Goal: Information Seeking & Learning: Learn about a topic

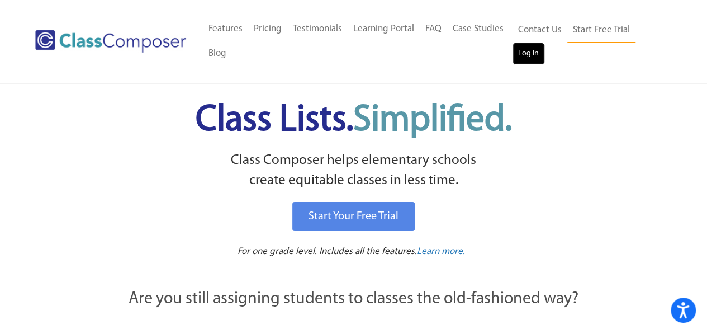
click at [522, 58] on link "Log In" at bounding box center [528, 53] width 32 height 22
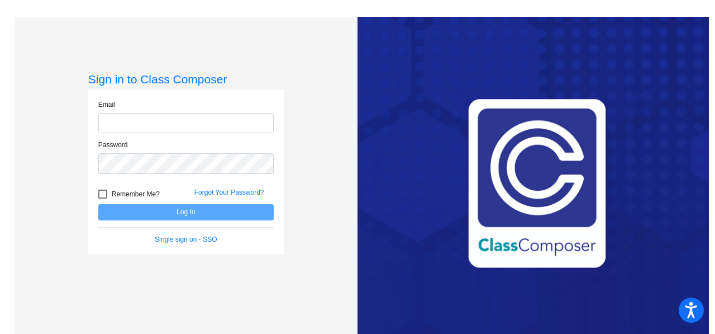
type input "atunick@grantspass.k12.or.us"
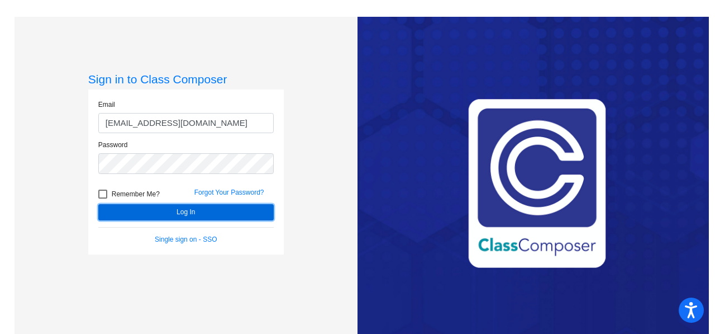
click at [179, 211] on button "Log In" at bounding box center [185, 212] width 175 height 16
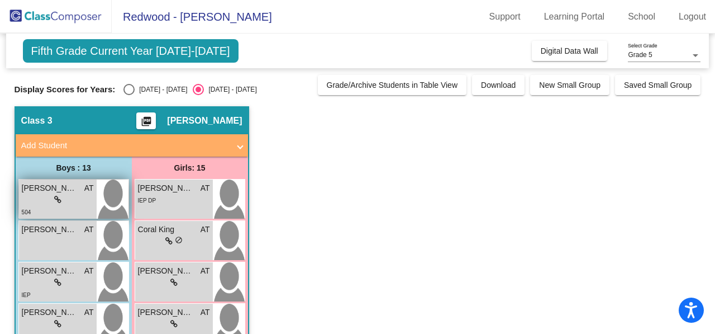
click at [67, 195] on div "lock do_not_disturb_alt" at bounding box center [58, 200] width 72 height 12
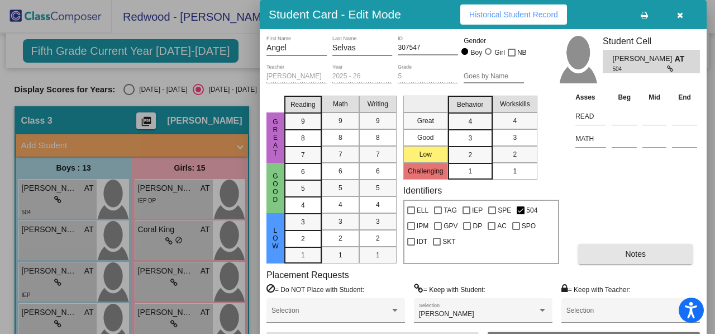
click at [640, 250] on span "Notes" at bounding box center [635, 253] width 21 height 9
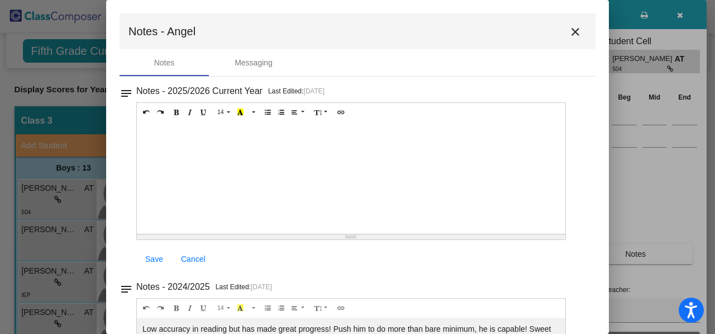
click at [571, 31] on mat-icon "close" at bounding box center [575, 31] width 13 height 13
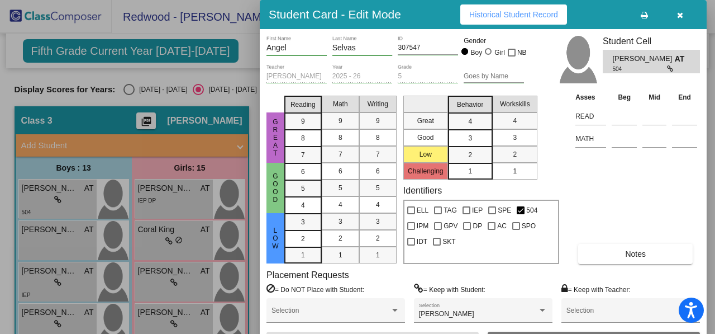
click at [59, 234] on div at bounding box center [357, 167] width 715 height 334
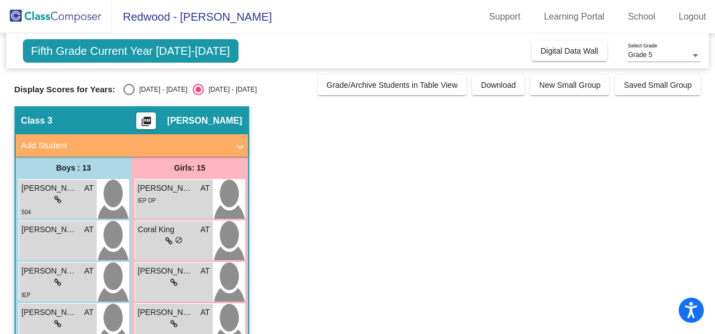
click at [59, 234] on span "Bentley Reeves" at bounding box center [50, 230] width 56 height 12
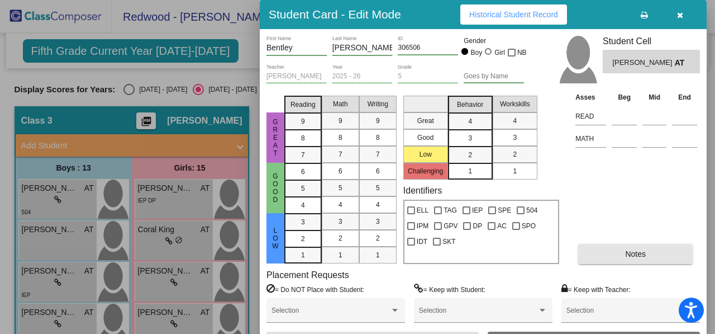
click at [634, 254] on span "Notes" at bounding box center [635, 253] width 21 height 9
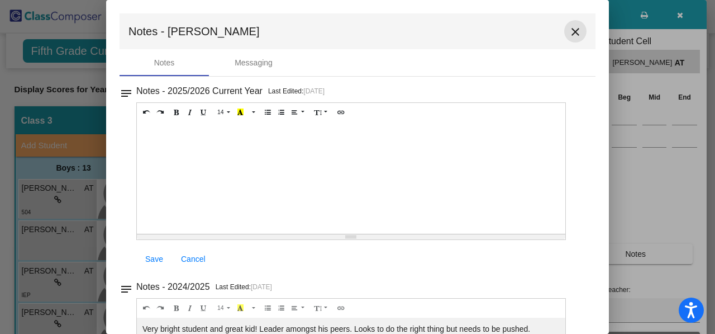
click at [569, 31] on mat-icon "close" at bounding box center [575, 31] width 13 height 13
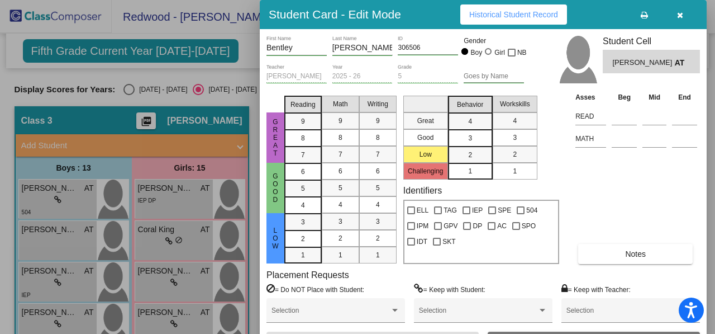
click at [41, 276] on div at bounding box center [357, 167] width 715 height 334
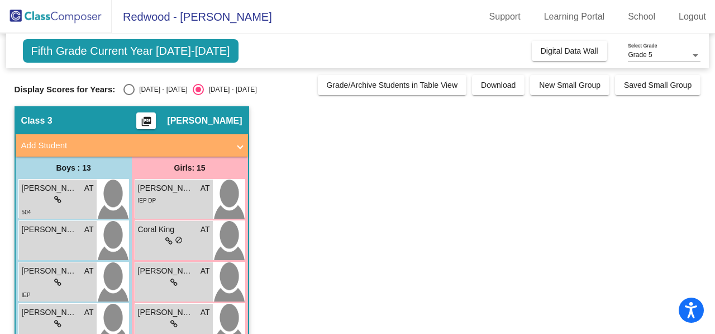
click at [41, 277] on div "lock do_not_disturb_alt" at bounding box center [58, 283] width 72 height 12
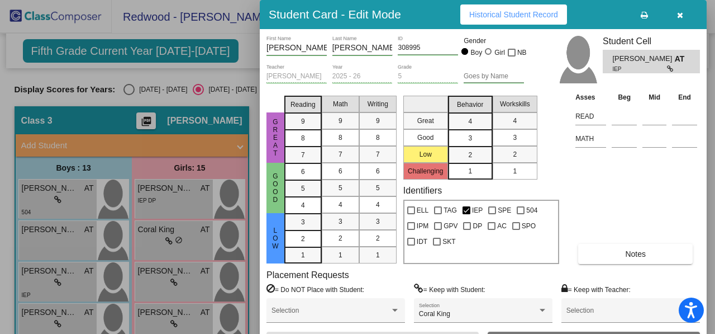
click at [635, 250] on span "Notes" at bounding box center [635, 253] width 21 height 9
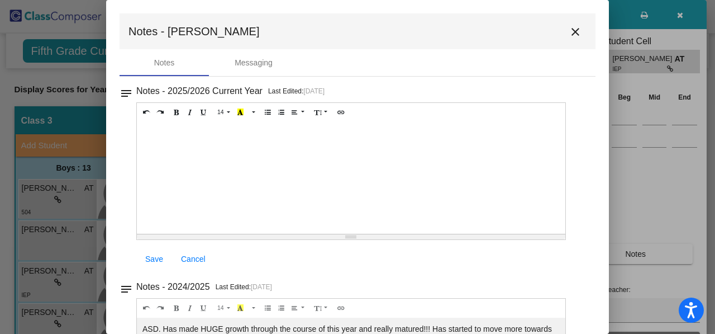
click at [572, 29] on mat-icon "close" at bounding box center [575, 31] width 13 height 13
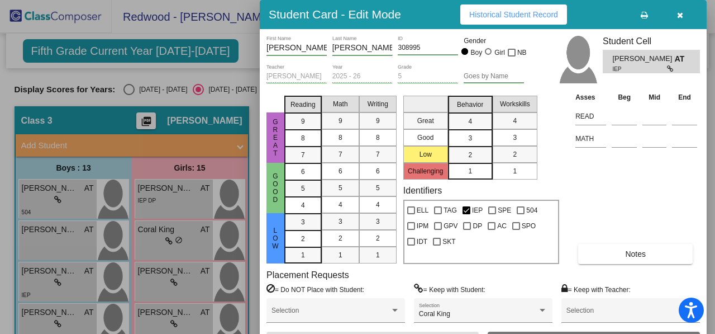
click at [48, 311] on div at bounding box center [357, 167] width 715 height 334
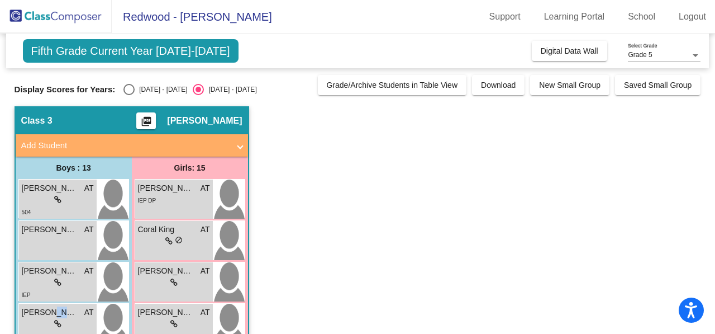
click at [48, 311] on span "Darien Ruiz" at bounding box center [50, 312] width 56 height 12
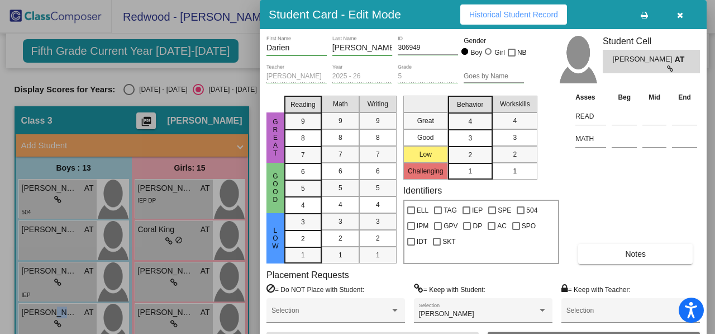
click at [638, 258] on button "Notes" at bounding box center [635, 254] width 115 height 20
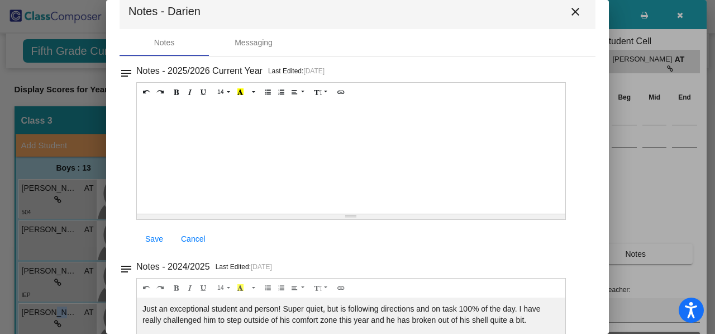
scroll to position [15, 0]
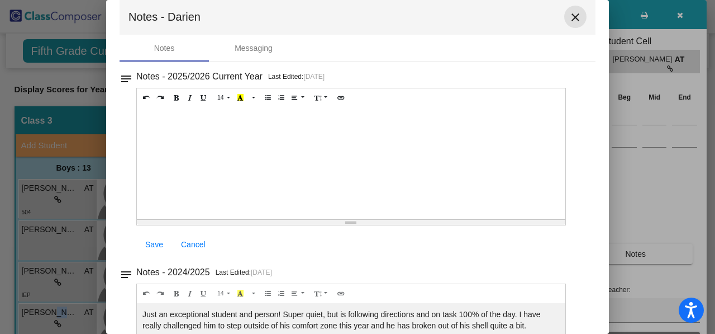
click at [571, 18] on mat-icon "close" at bounding box center [575, 17] width 13 height 13
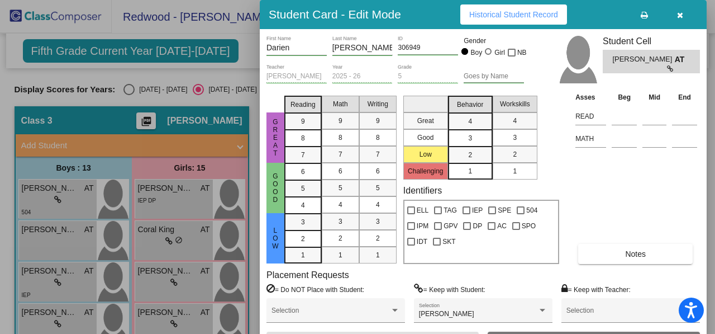
click at [173, 194] on div at bounding box center [357, 167] width 715 height 334
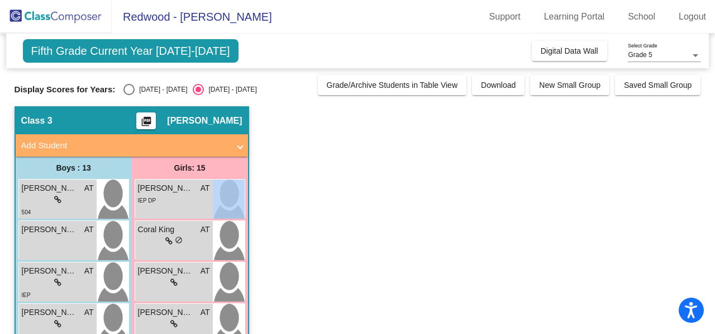
click at [173, 194] on div "IEP DP" at bounding box center [174, 200] width 72 height 12
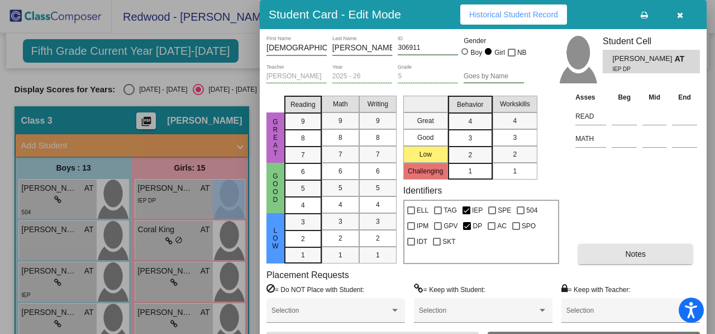
click at [621, 251] on button "Notes" at bounding box center [635, 254] width 115 height 20
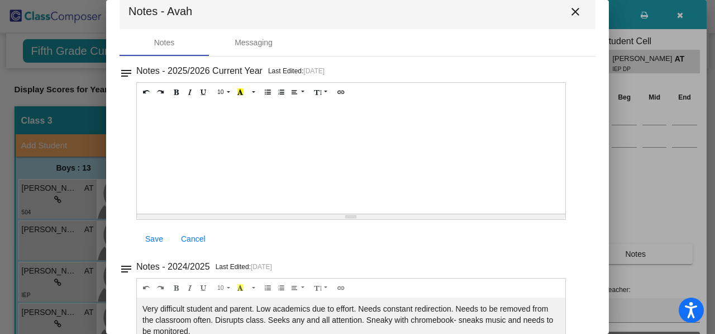
scroll to position [0, 0]
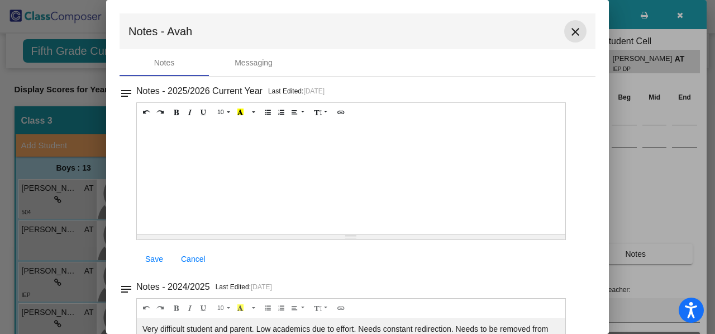
click at [572, 29] on mat-icon "close" at bounding box center [575, 31] width 13 height 13
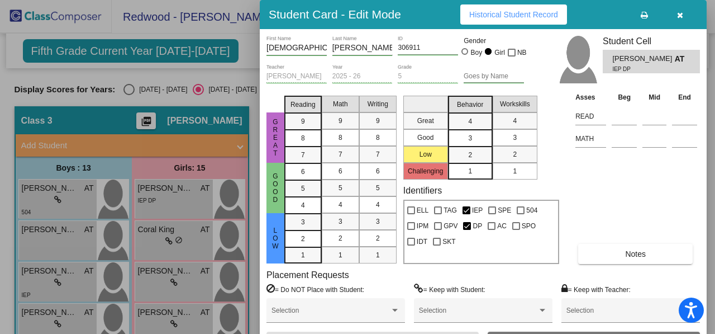
click at [183, 230] on div at bounding box center [357, 167] width 715 height 334
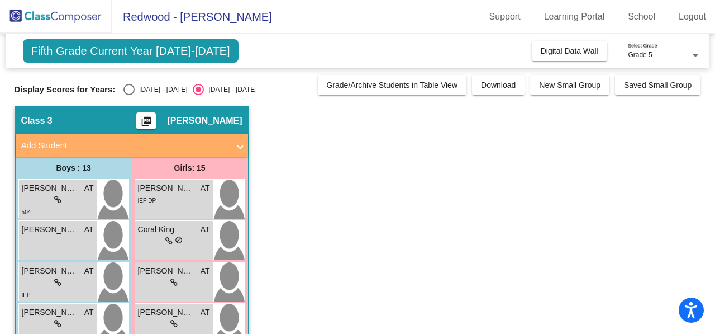
click at [183, 230] on span "Coral King" at bounding box center [166, 230] width 56 height 12
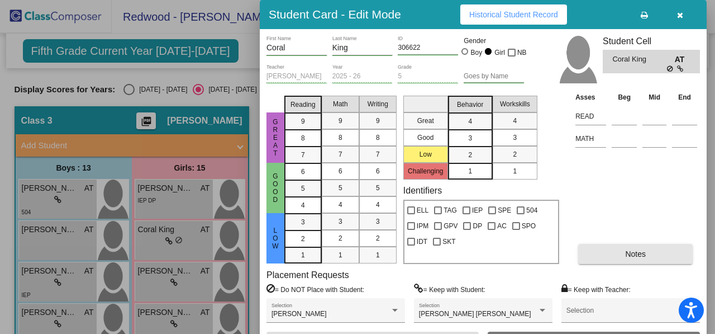
click at [643, 254] on span "Notes" at bounding box center [635, 253] width 21 height 9
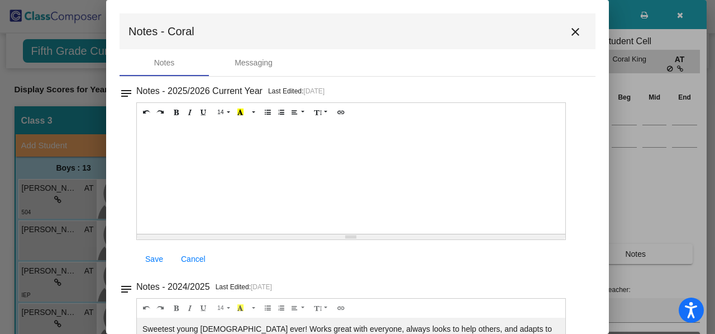
click at [572, 27] on mat-icon "close" at bounding box center [575, 31] width 13 height 13
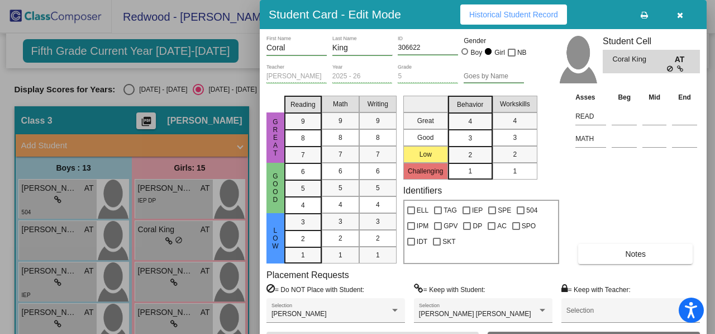
click at [174, 276] on div at bounding box center [357, 167] width 715 height 334
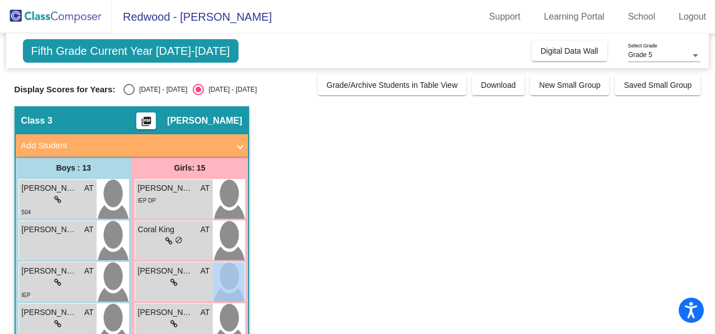
click at [174, 277] on div "lock do_not_disturb_alt" at bounding box center [173, 283] width 7 height 12
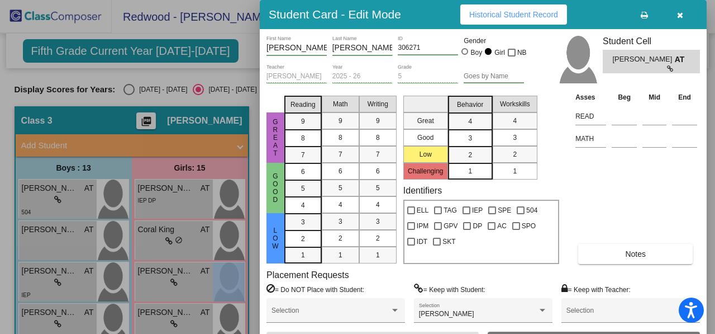
click at [638, 249] on span "Notes" at bounding box center [635, 253] width 21 height 9
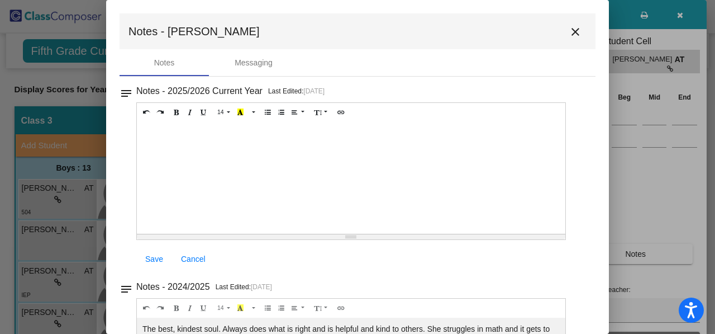
scroll to position [113, 0]
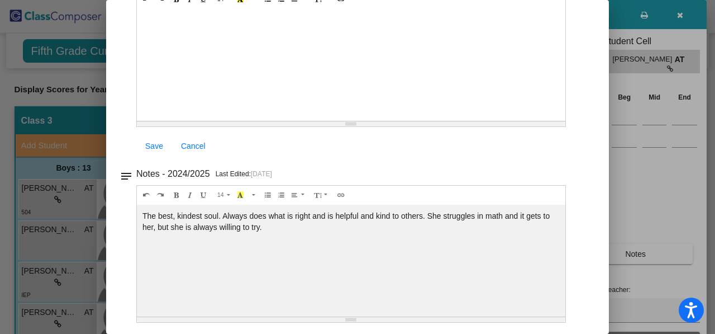
click at [434, 253] on div "The best, kindest soul. Always does what is right and is helpful and kind to ot…" at bounding box center [351, 261] width 429 height 112
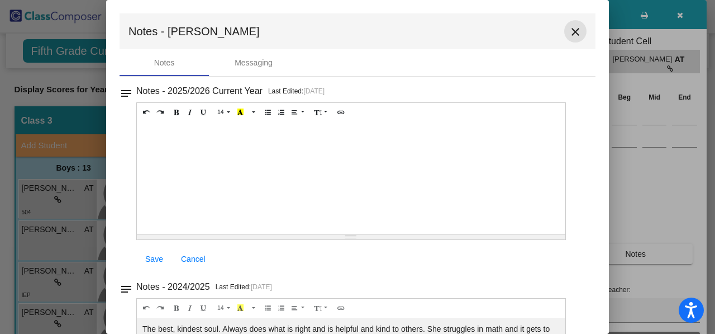
click at [570, 30] on mat-icon "close" at bounding box center [575, 31] width 13 height 13
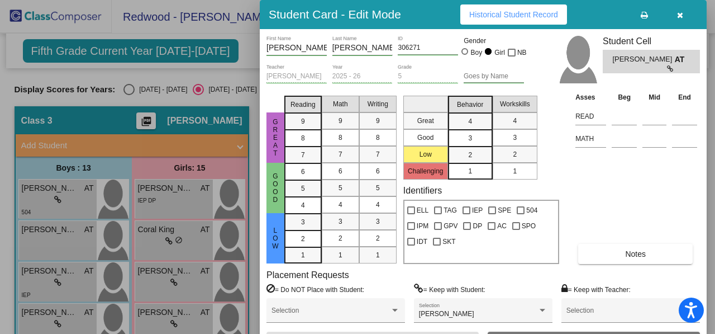
click at [169, 315] on div at bounding box center [357, 167] width 715 height 334
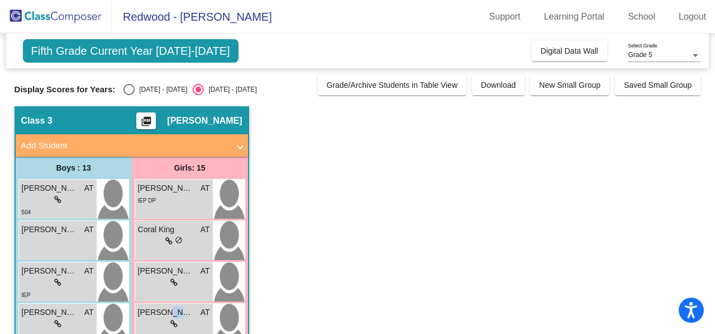
click at [169, 315] on span "Everly Webber" at bounding box center [166, 312] width 56 height 12
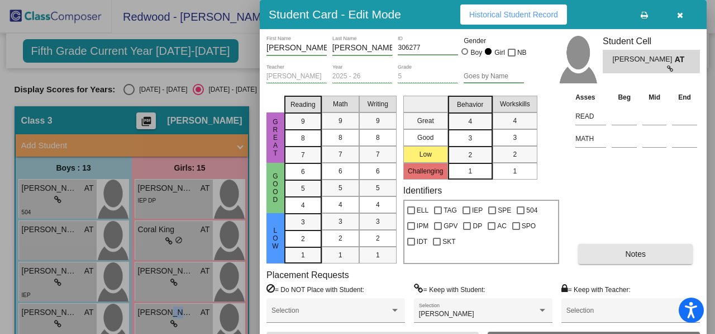
click at [626, 250] on span "Notes" at bounding box center [635, 253] width 21 height 9
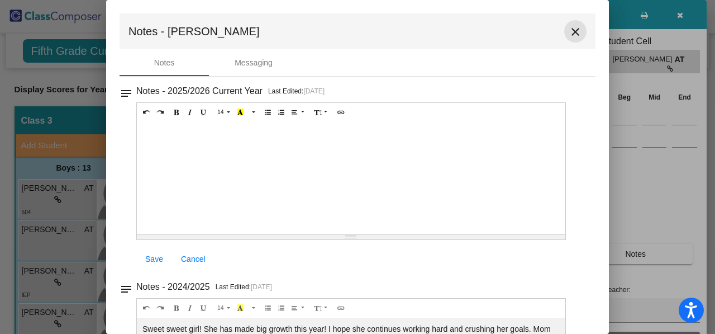
click at [571, 24] on button "close" at bounding box center [575, 31] width 22 height 22
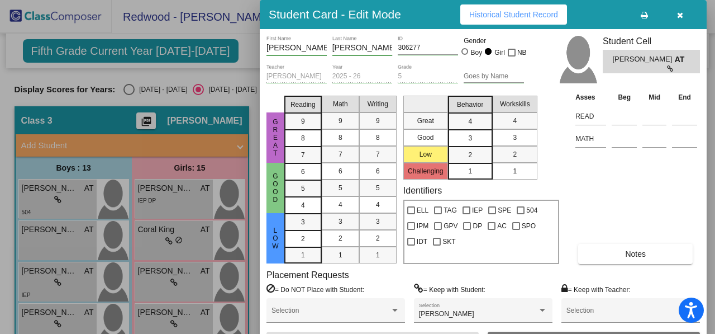
drag, startPoint x: 253, startPoint y: 169, endPoint x: 247, endPoint y: 234, distance: 65.7
click at [247, 234] on div at bounding box center [357, 167] width 715 height 334
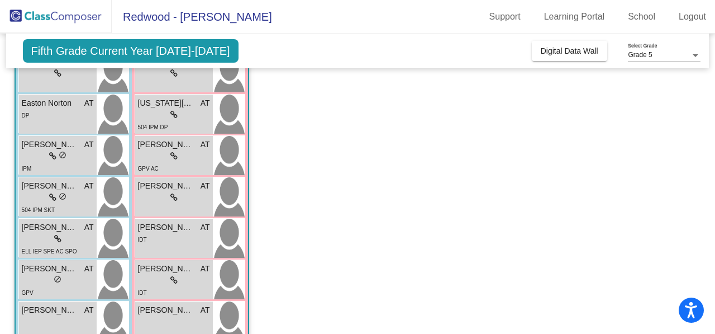
scroll to position [276, 0]
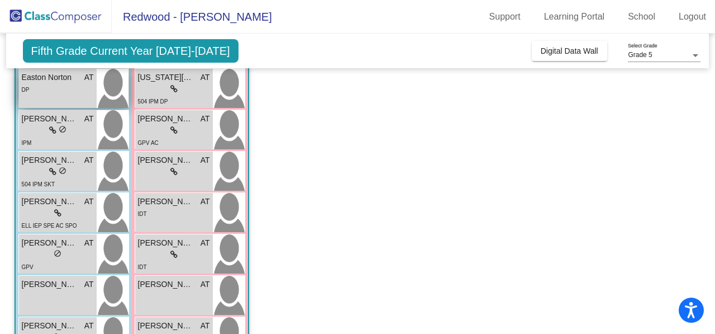
click at [61, 84] on div "DP" at bounding box center [58, 89] width 72 height 12
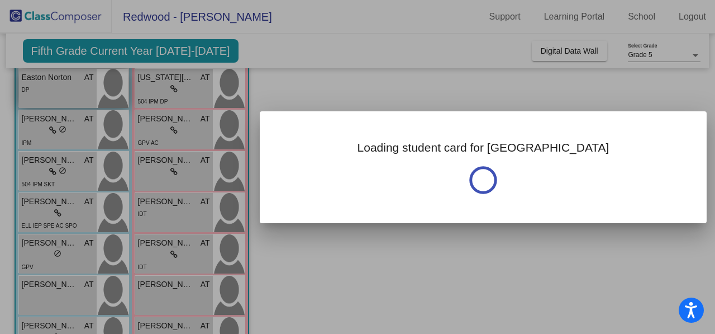
click at [61, 84] on div at bounding box center [357, 167] width 715 height 334
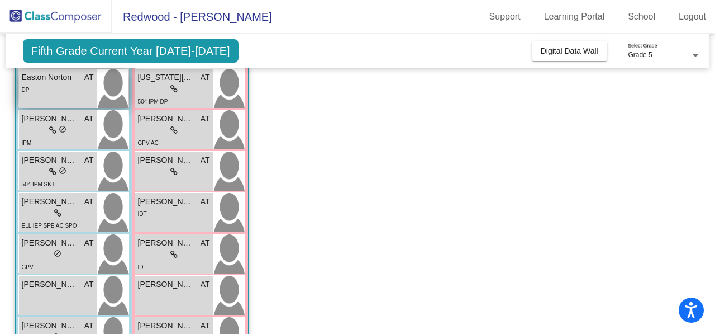
click at [58, 87] on div "DP" at bounding box center [58, 89] width 72 height 12
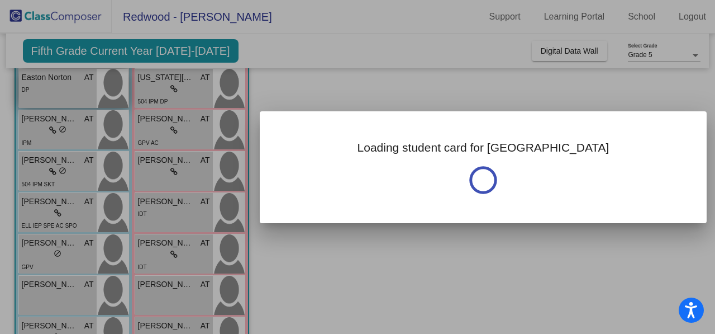
click at [58, 87] on div at bounding box center [357, 167] width 715 height 334
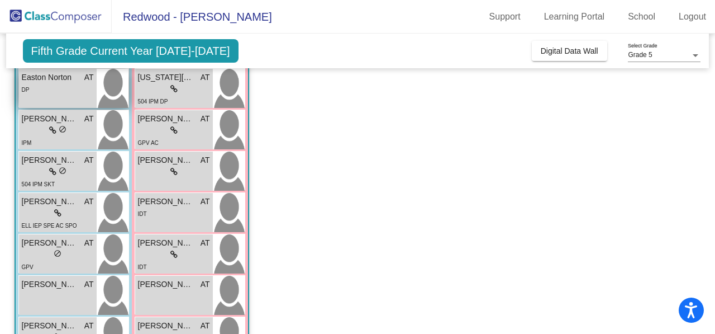
click at [53, 79] on span "Easton Norton" at bounding box center [50, 78] width 56 height 12
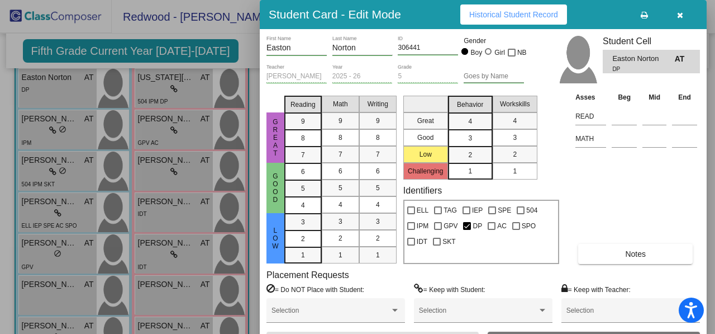
click at [633, 251] on span "Notes" at bounding box center [635, 253] width 21 height 9
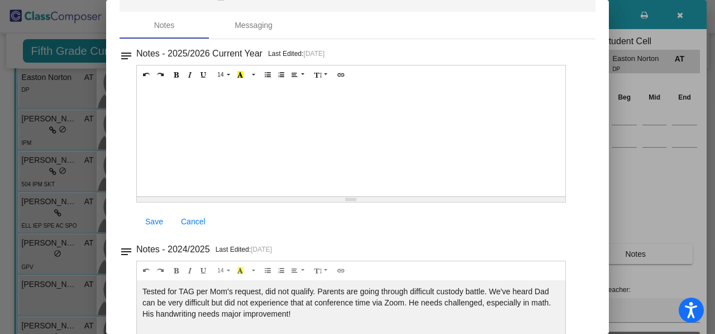
scroll to position [0, 0]
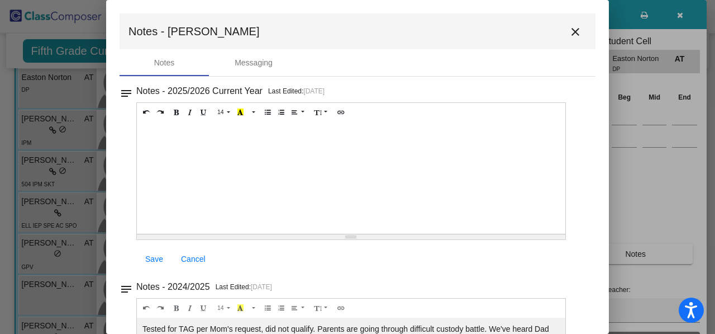
click at [569, 30] on mat-icon "close" at bounding box center [575, 31] width 13 height 13
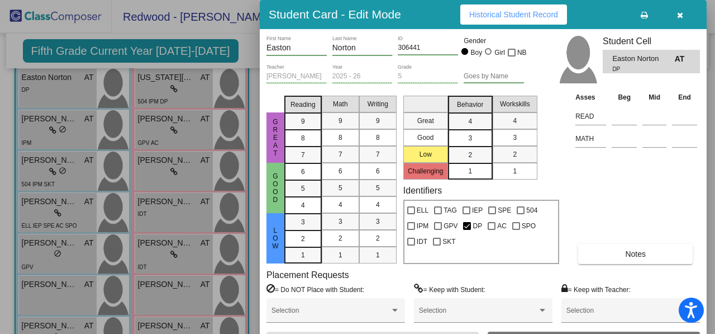
click at [174, 90] on div at bounding box center [357, 167] width 715 height 334
click at [174, 90] on icon at bounding box center [173, 89] width 7 height 8
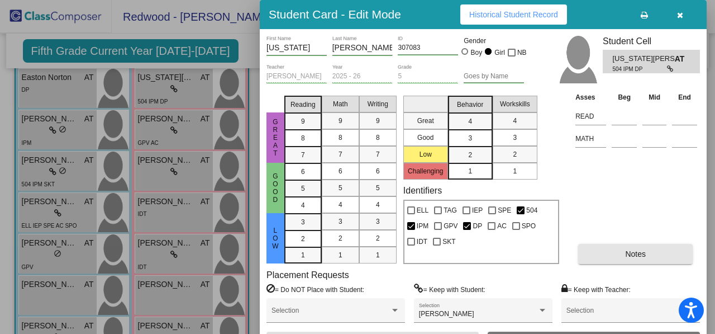
click at [638, 253] on span "Notes" at bounding box center [635, 253] width 21 height 9
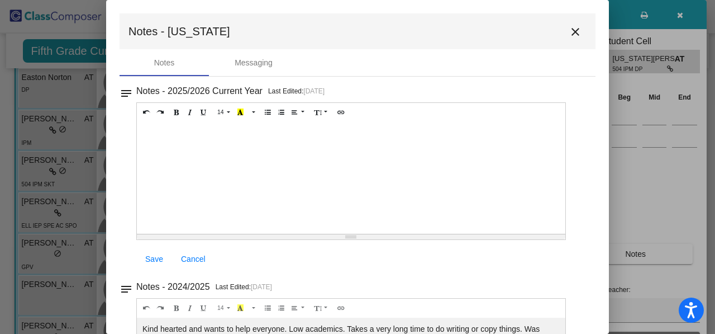
click at [569, 33] on mat-icon "close" at bounding box center [575, 31] width 13 height 13
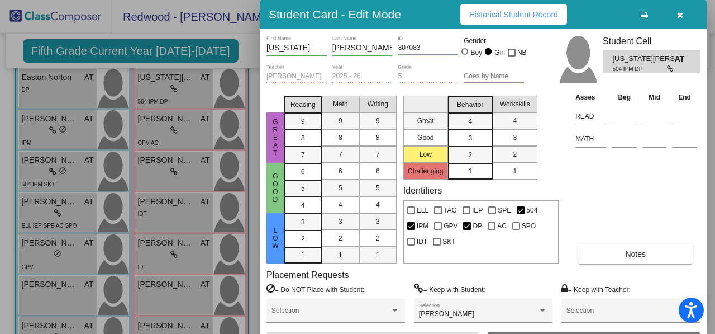
click at [64, 129] on div at bounding box center [357, 167] width 715 height 334
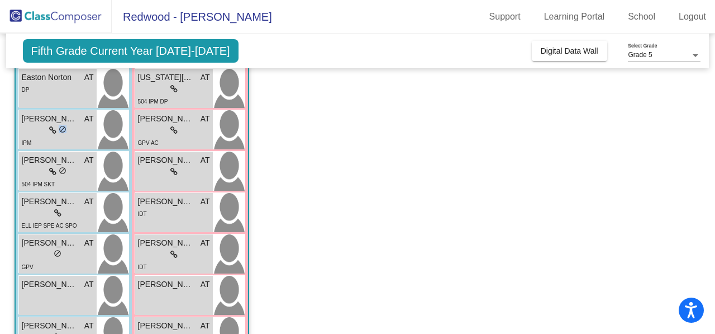
click at [64, 129] on span "do_not_disturb_alt" at bounding box center [63, 129] width 8 height 8
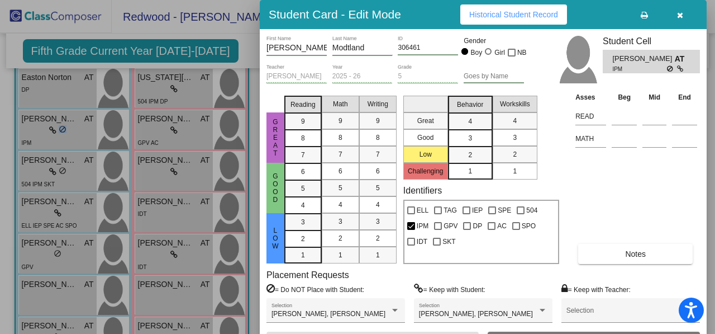
click at [640, 249] on span "Notes" at bounding box center [635, 253] width 21 height 9
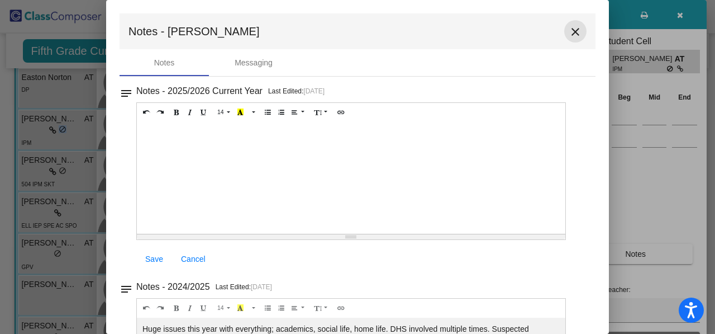
click at [570, 29] on mat-icon "close" at bounding box center [575, 31] width 13 height 13
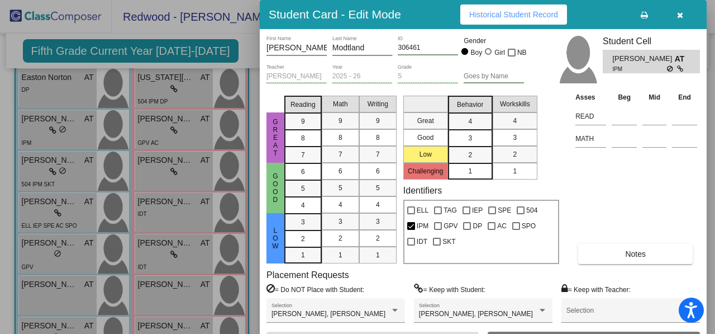
click at [156, 131] on div at bounding box center [357, 167] width 715 height 334
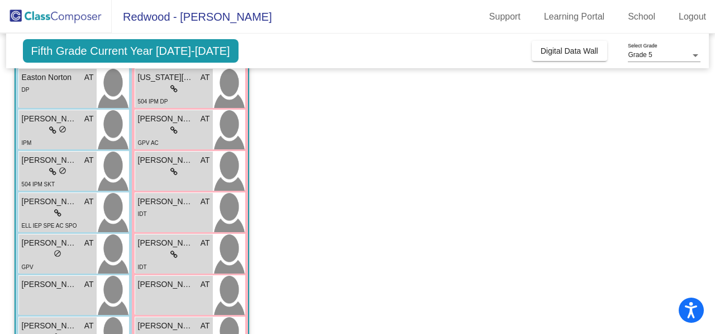
click at [156, 131] on div "lock do_not_disturb_alt" at bounding box center [174, 131] width 72 height 12
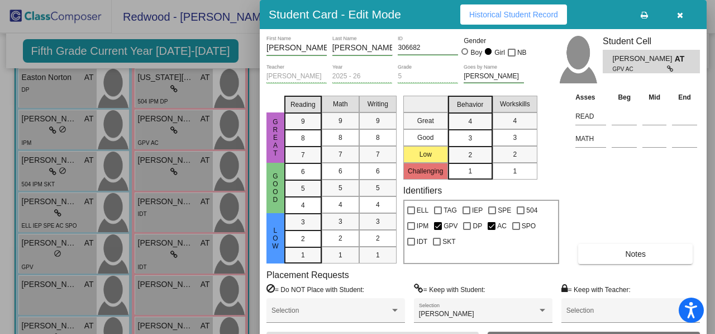
click at [636, 250] on span "Notes" at bounding box center [635, 253] width 21 height 9
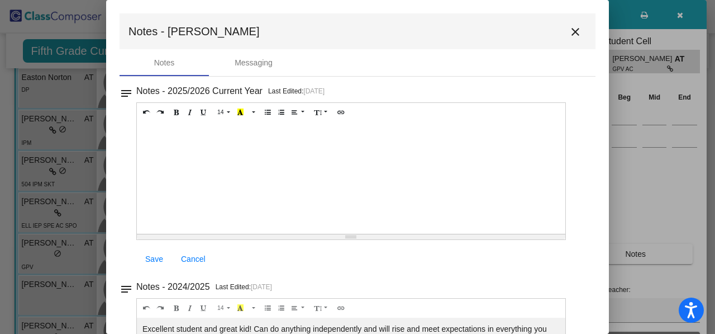
click at [569, 30] on mat-icon "close" at bounding box center [575, 31] width 13 height 13
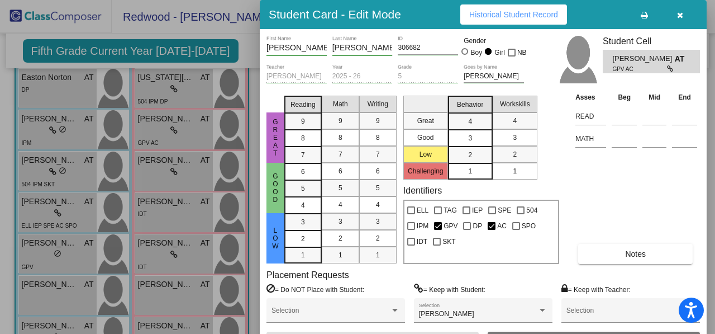
click at [61, 176] on div at bounding box center [357, 167] width 715 height 334
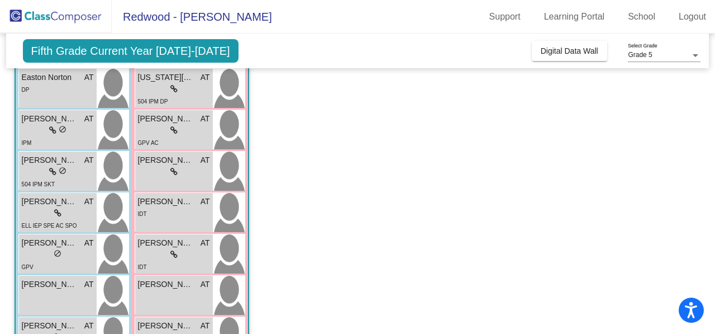
click at [61, 176] on div "lock do_not_disturb_alt" at bounding box center [57, 172] width 17 height 12
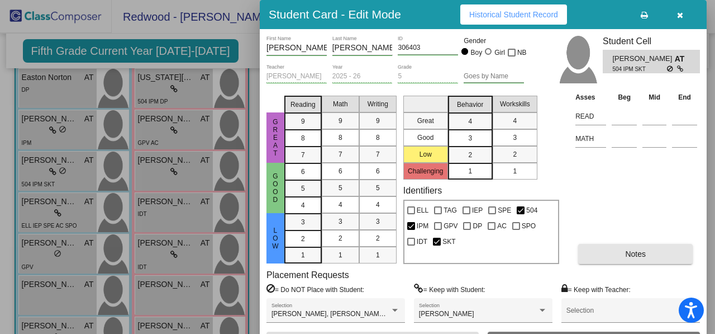
click at [642, 248] on button "Notes" at bounding box center [635, 254] width 115 height 20
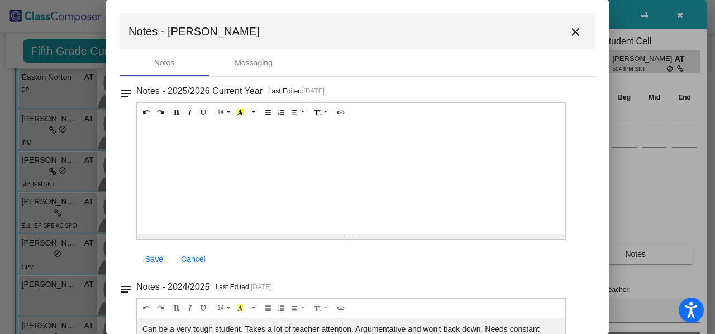
click at [569, 29] on mat-icon "close" at bounding box center [575, 31] width 13 height 13
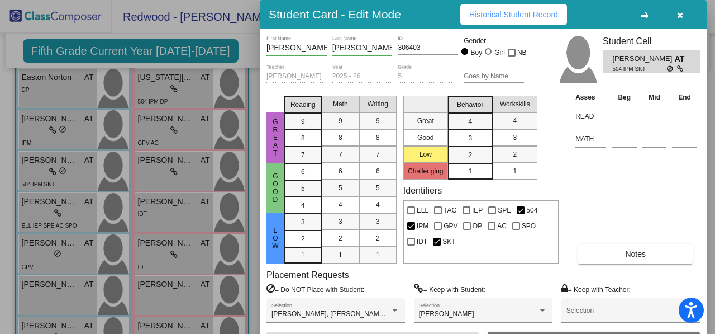
click at [177, 206] on div at bounding box center [357, 167] width 715 height 334
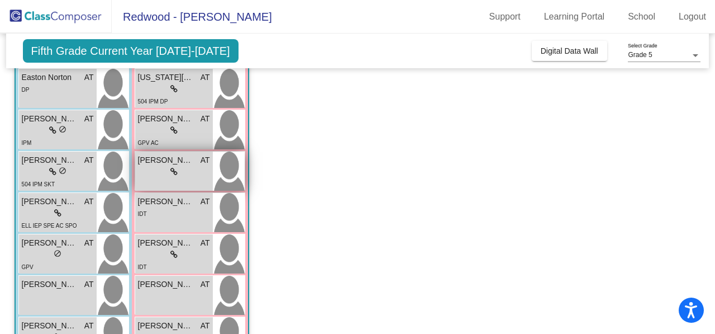
click at [175, 170] on icon at bounding box center [173, 172] width 7 height 8
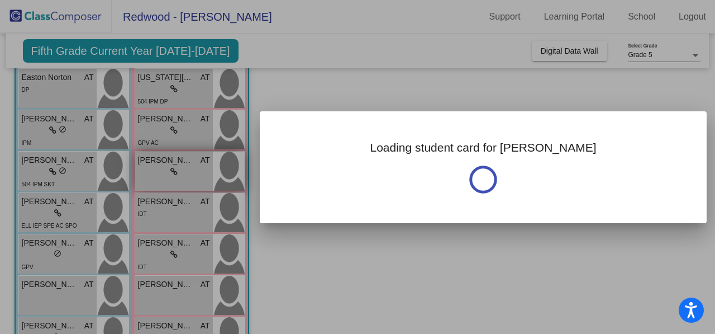
click at [175, 170] on div at bounding box center [357, 167] width 715 height 334
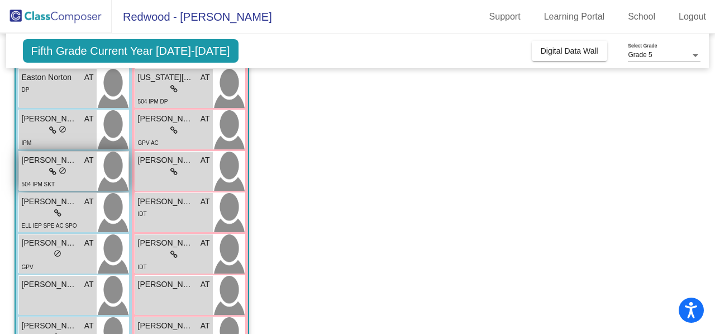
click at [80, 163] on div "Jason Mann AT" at bounding box center [58, 160] width 72 height 12
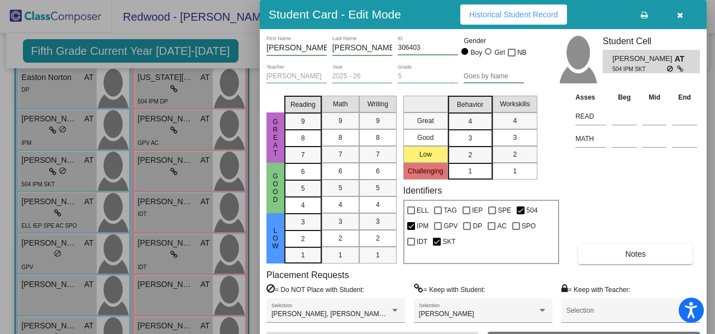
click at [178, 170] on div at bounding box center [357, 167] width 715 height 334
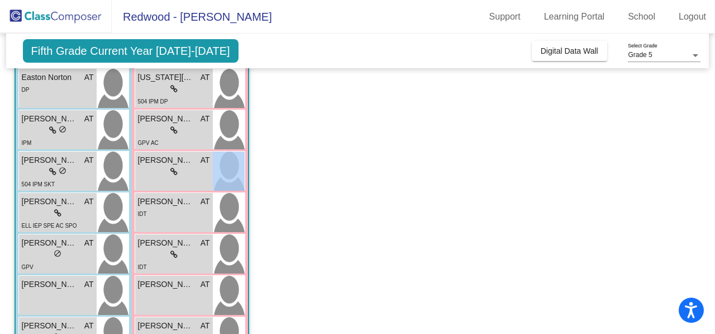
click at [178, 170] on div "lock do_not_disturb_alt" at bounding box center [174, 172] width 72 height 12
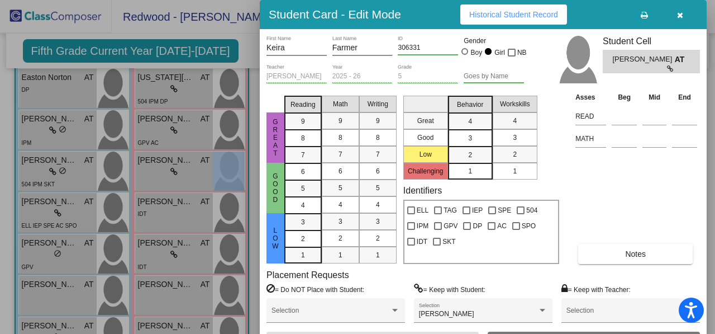
click at [636, 256] on span "Notes" at bounding box center [635, 253] width 21 height 9
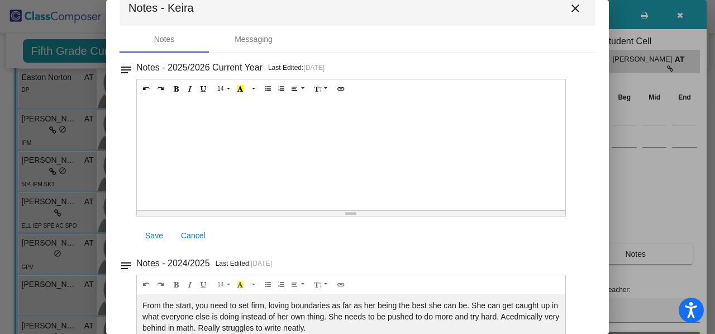
scroll to position [20, 0]
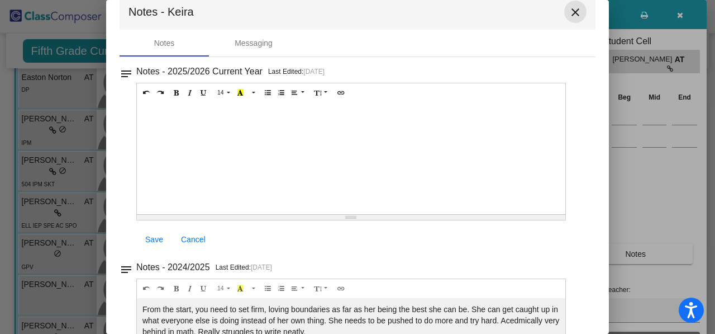
click at [571, 13] on mat-icon "close" at bounding box center [575, 12] width 13 height 13
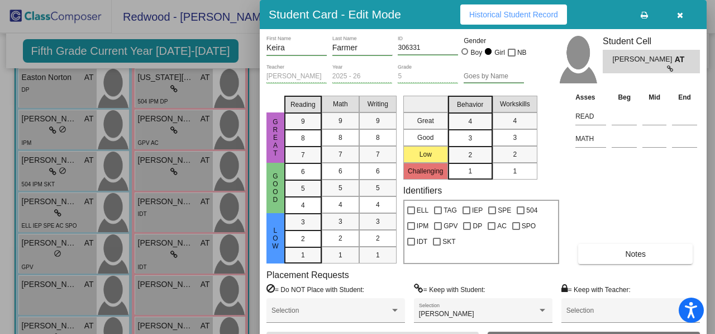
click at [74, 207] on div at bounding box center [357, 167] width 715 height 334
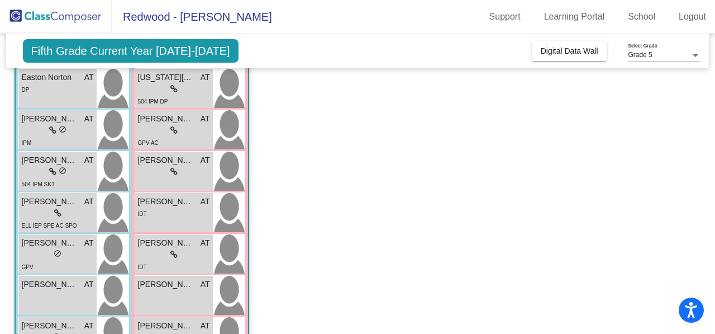
click at [74, 207] on div "lock do_not_disturb_alt" at bounding box center [58, 213] width 72 height 12
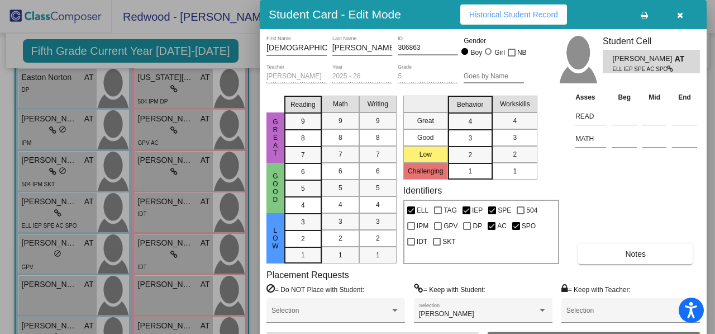
click at [649, 252] on button "Notes" at bounding box center [635, 254] width 115 height 20
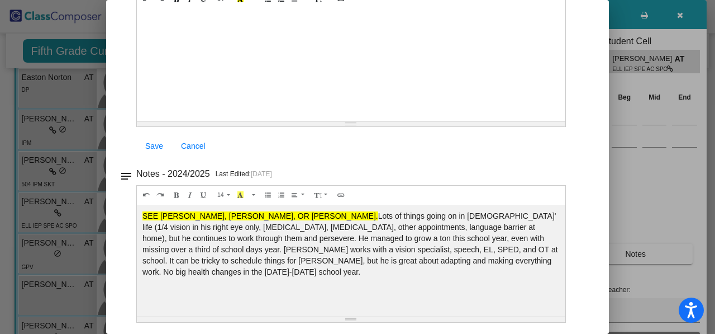
scroll to position [0, 0]
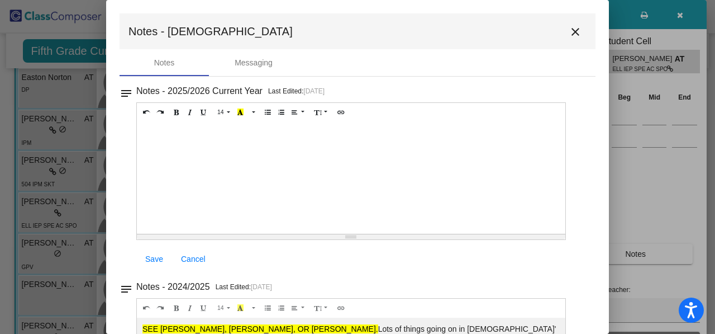
click at [571, 32] on mat-icon "close" at bounding box center [575, 31] width 13 height 13
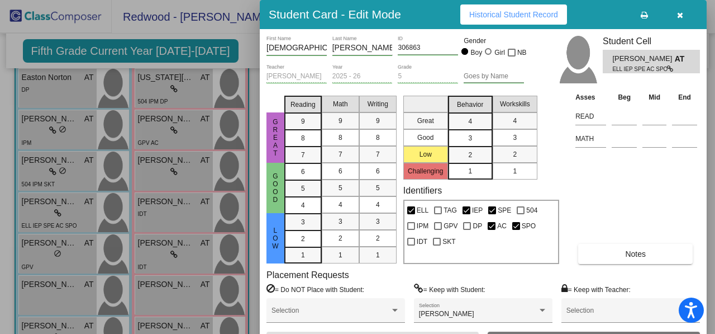
click at [173, 207] on div at bounding box center [357, 167] width 715 height 334
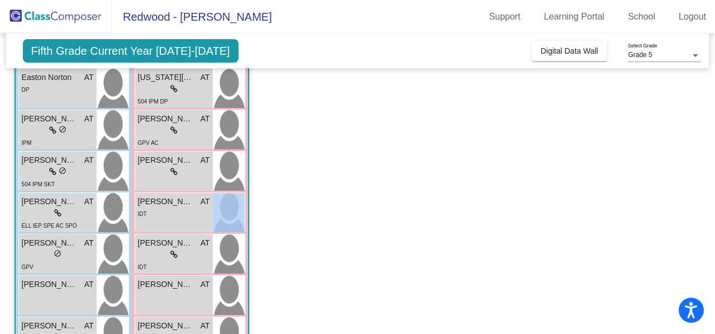
click at [173, 207] on div "IDT" at bounding box center [174, 213] width 72 height 12
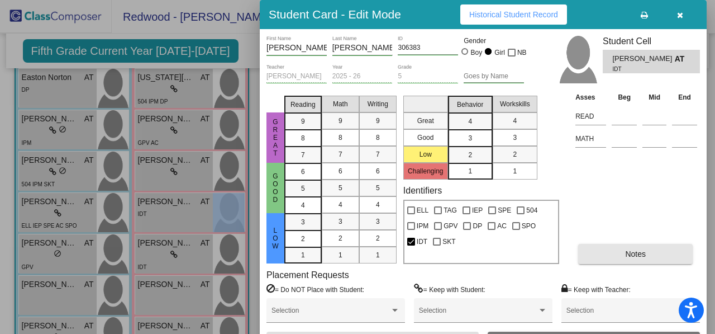
click at [627, 252] on span "Notes" at bounding box center [635, 253] width 21 height 9
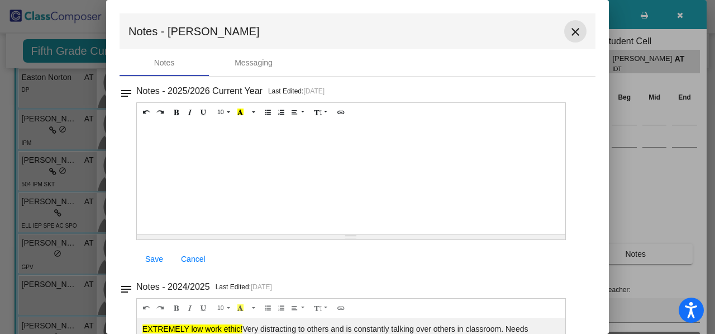
click at [569, 30] on mat-icon "close" at bounding box center [575, 31] width 13 height 13
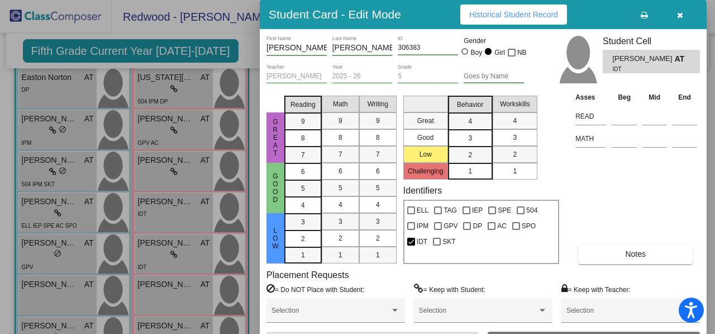
click at [56, 249] on div at bounding box center [357, 167] width 715 height 334
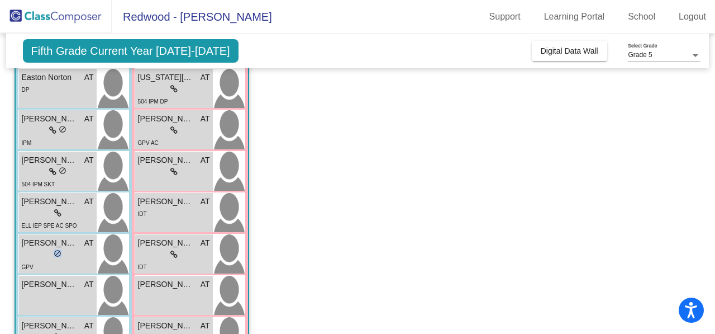
click at [56, 249] on span "do_not_disturb_alt" at bounding box center [58, 253] width 8 height 8
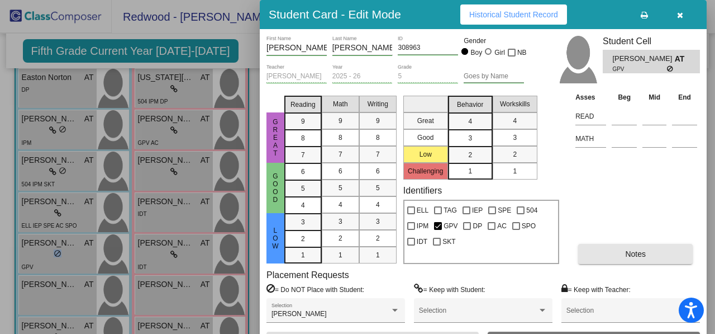
click at [637, 250] on span "Notes" at bounding box center [635, 253] width 21 height 9
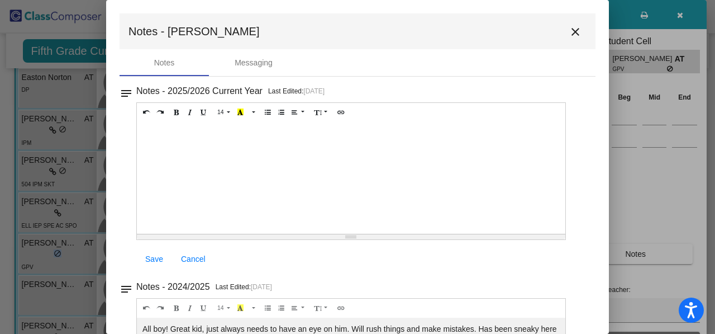
click at [569, 31] on mat-icon "close" at bounding box center [575, 31] width 13 height 13
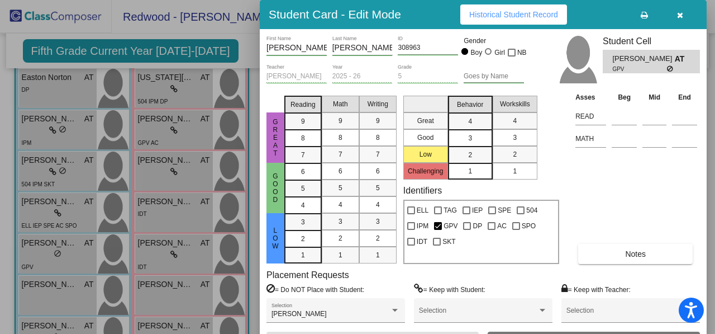
click at [191, 254] on div at bounding box center [357, 167] width 715 height 334
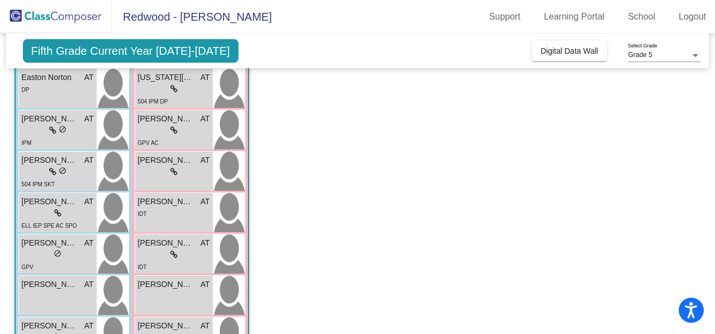
click at [191, 254] on div "lock do_not_disturb_alt" at bounding box center [174, 255] width 72 height 12
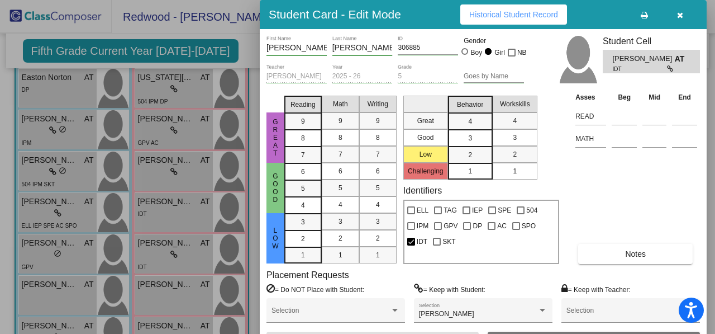
click at [629, 254] on span "Notes" at bounding box center [635, 253] width 21 height 9
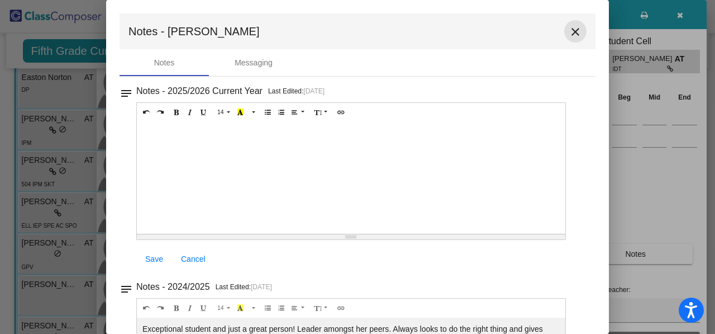
click at [572, 31] on mat-icon "close" at bounding box center [575, 31] width 13 height 13
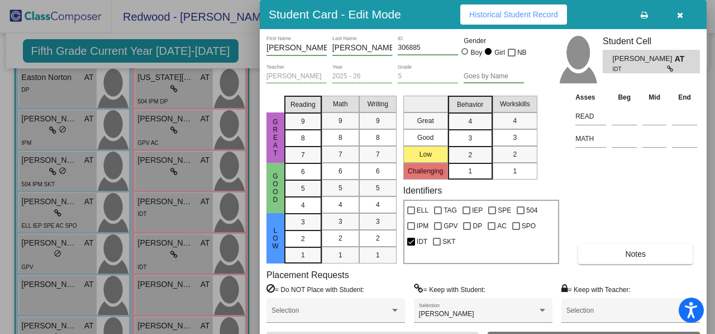
click at [55, 292] on div at bounding box center [357, 167] width 715 height 334
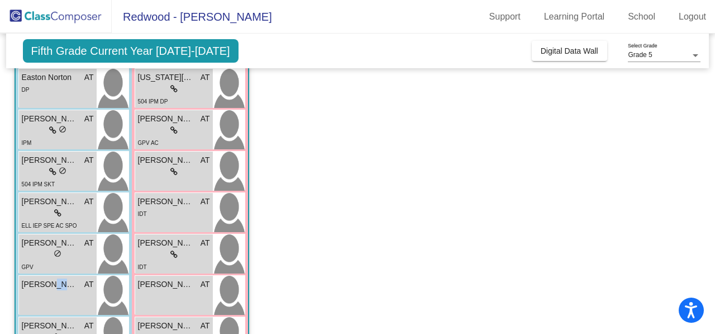
click at [55, 292] on div "Taevyn Elick AT lock do_not_disturb_alt" at bounding box center [58, 295] width 78 height 39
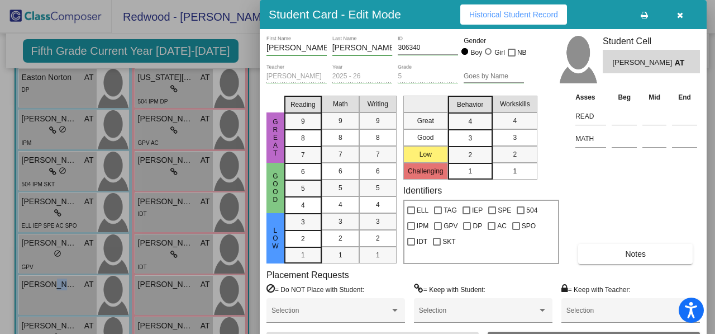
click at [653, 255] on button "Notes" at bounding box center [635, 254] width 115 height 20
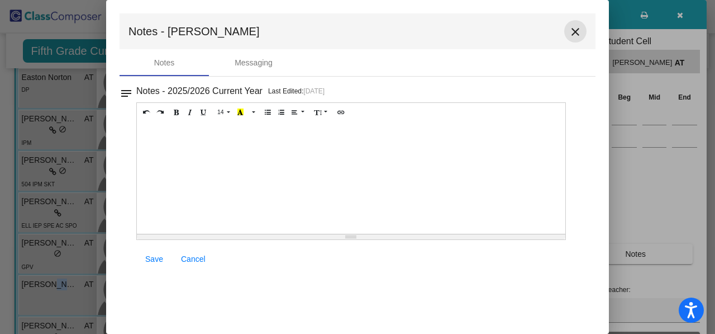
click at [575, 30] on mat-icon "close" at bounding box center [575, 31] width 13 height 13
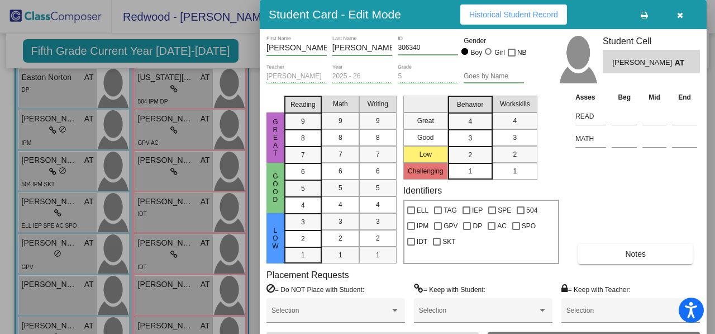
click at [164, 298] on div at bounding box center [357, 167] width 715 height 334
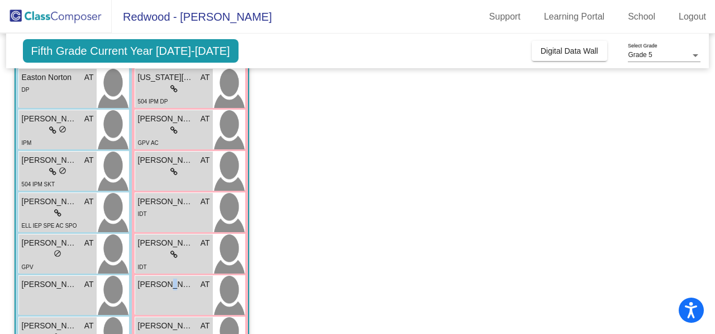
click at [164, 298] on div "Melodie Milstead AT lock do_not_disturb_alt" at bounding box center [174, 295] width 78 height 39
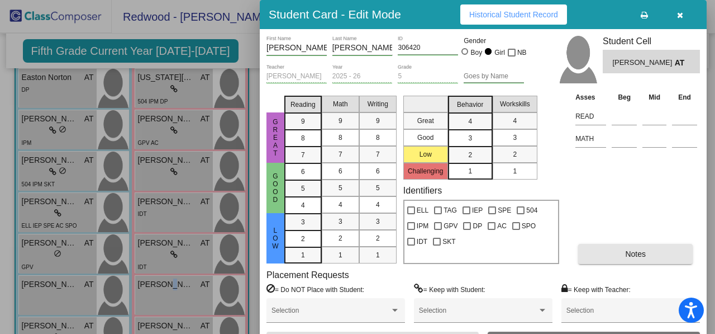
click at [627, 252] on span "Notes" at bounding box center [635, 253] width 21 height 9
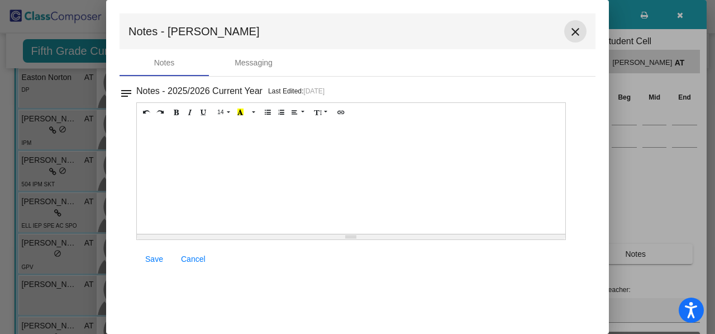
click at [575, 29] on mat-icon "close" at bounding box center [575, 31] width 13 height 13
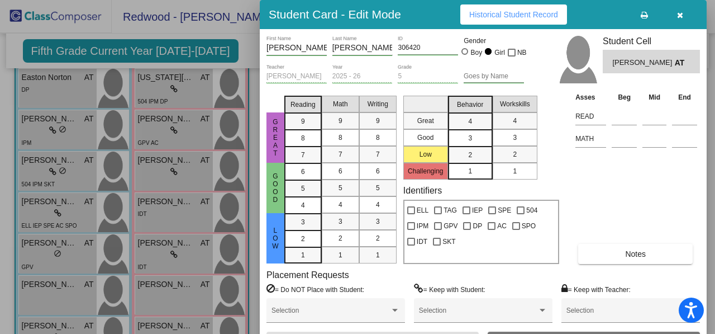
click at [68, 322] on div at bounding box center [357, 167] width 715 height 334
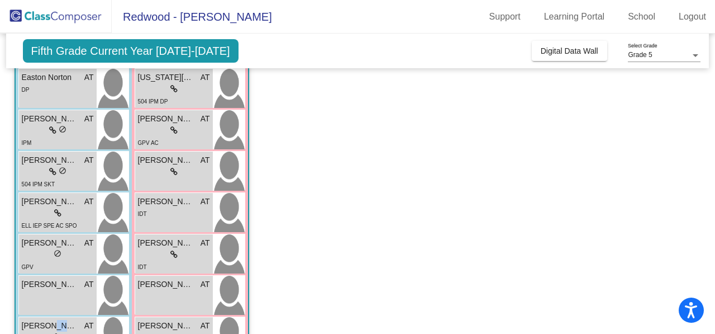
click at [68, 322] on span "Thomas White" at bounding box center [50, 326] width 56 height 12
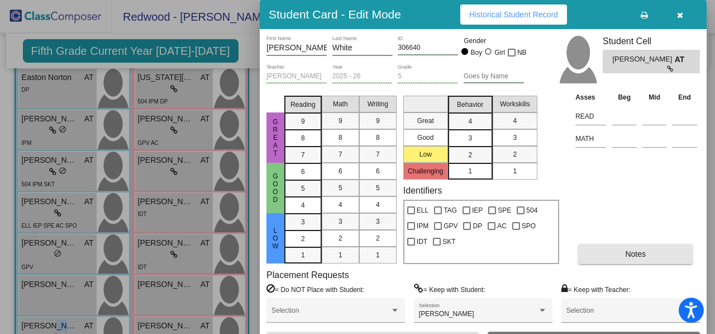
click at [617, 255] on button "Notes" at bounding box center [635, 254] width 115 height 20
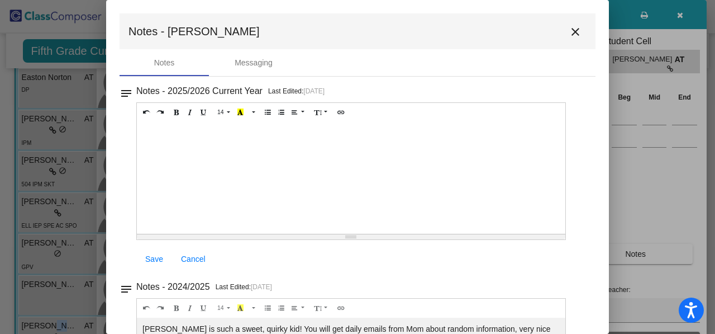
click at [569, 27] on mat-icon "close" at bounding box center [575, 31] width 13 height 13
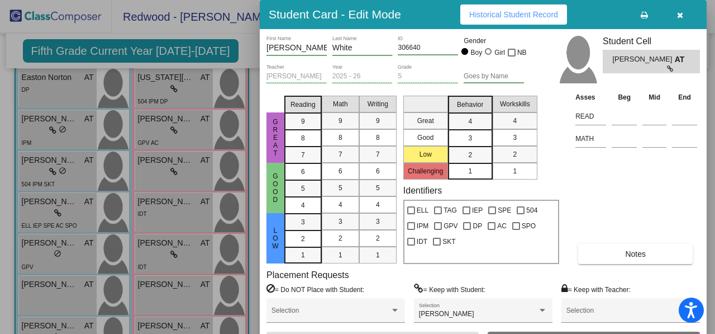
click at [169, 321] on div at bounding box center [357, 167] width 715 height 334
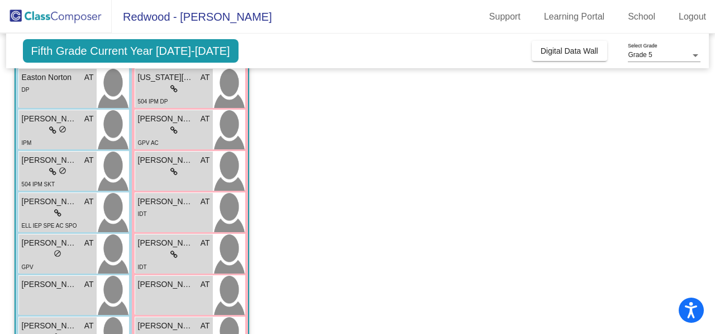
click at [169, 321] on span "Melody Carrion" at bounding box center [166, 326] width 56 height 12
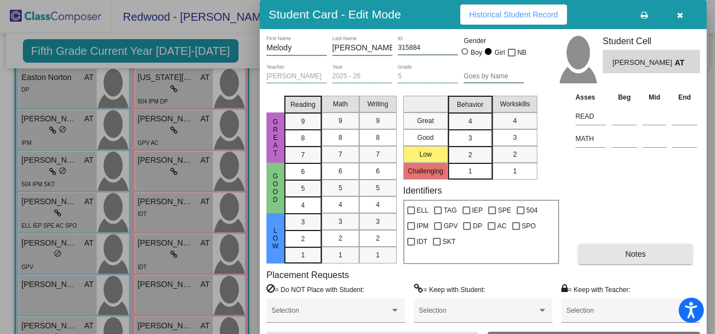
click at [644, 250] on span "Notes" at bounding box center [635, 253] width 21 height 9
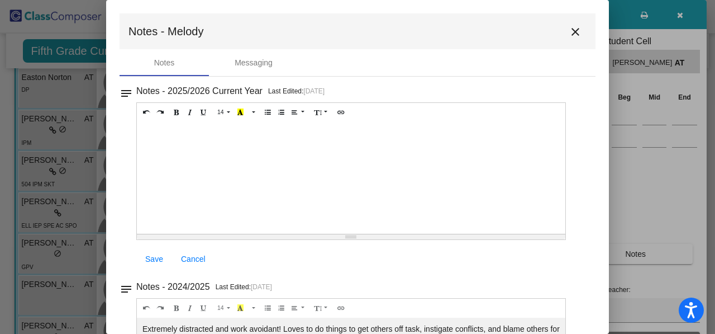
click at [571, 27] on mat-icon "close" at bounding box center [575, 31] width 13 height 13
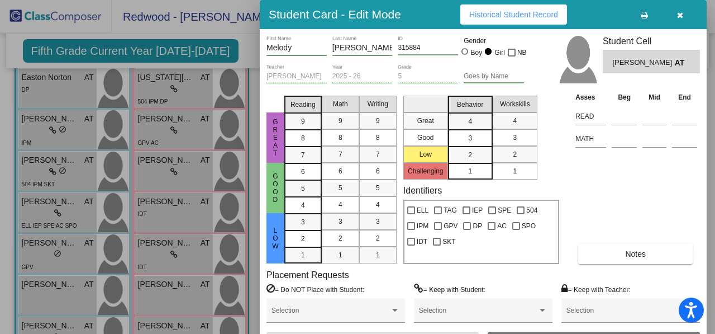
click at [168, 259] on div at bounding box center [357, 167] width 715 height 334
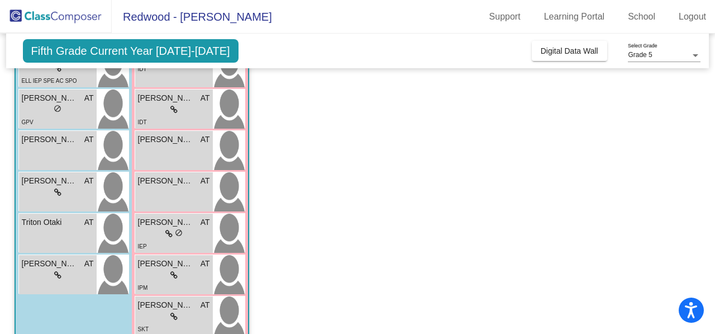
scroll to position [483, 0]
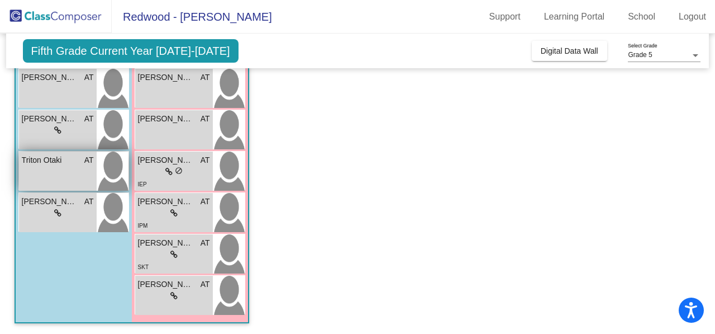
click at [57, 162] on span "Triton Otaki" at bounding box center [50, 160] width 56 height 12
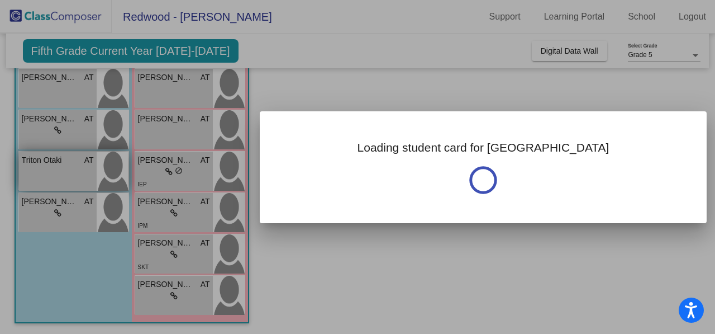
click at [57, 162] on div at bounding box center [357, 167] width 715 height 334
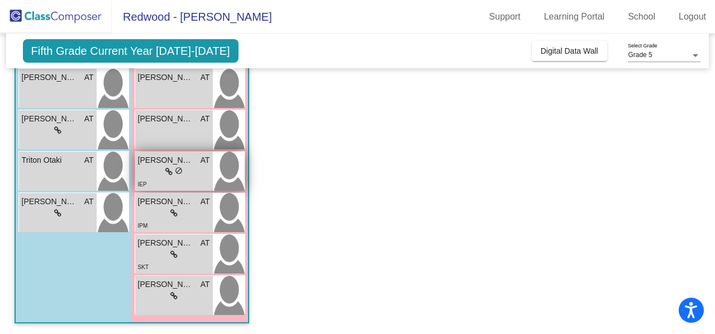
click at [175, 172] on span "do_not_disturb_alt" at bounding box center [179, 171] width 8 height 8
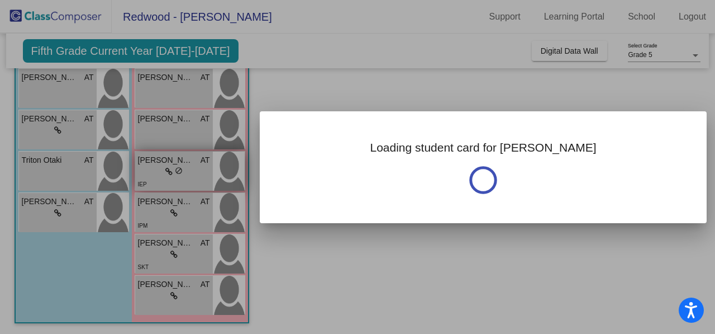
click at [175, 172] on div at bounding box center [357, 167] width 715 height 334
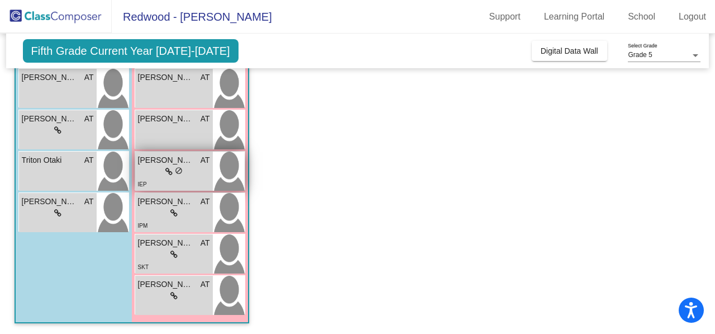
click at [156, 160] on span "Mia Calderon" at bounding box center [166, 160] width 56 height 12
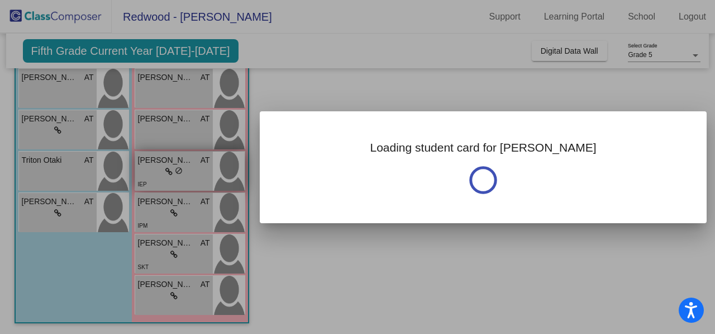
click at [156, 160] on div at bounding box center [357, 167] width 715 height 334
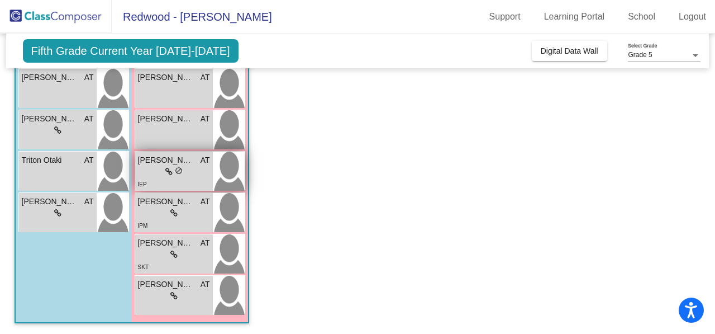
click at [156, 160] on span "Mia Calderon" at bounding box center [166, 160] width 56 height 12
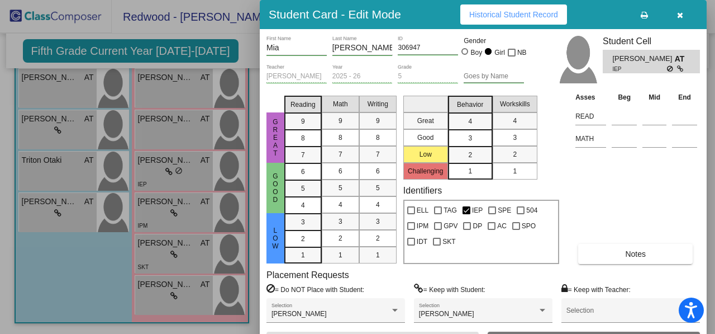
click at [638, 248] on button "Notes" at bounding box center [635, 254] width 115 height 20
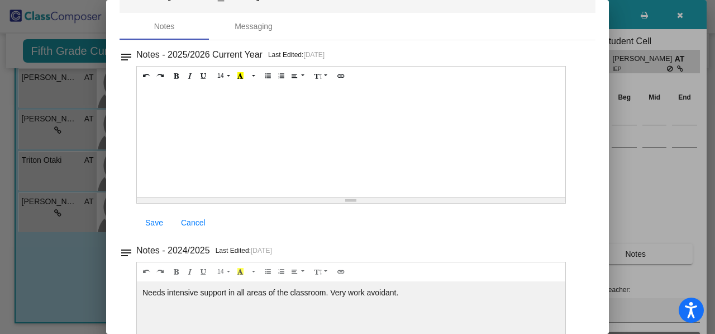
scroll to position [12, 0]
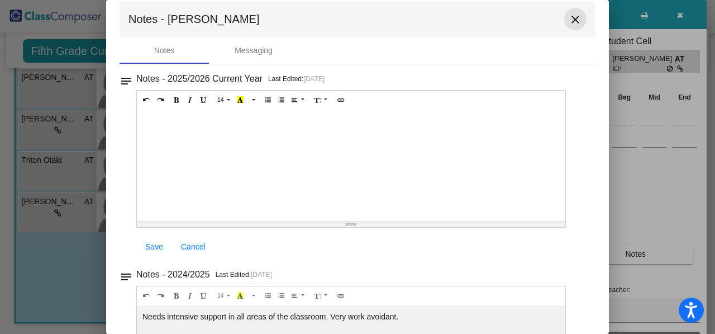
click at [569, 18] on mat-icon "close" at bounding box center [575, 19] width 13 height 13
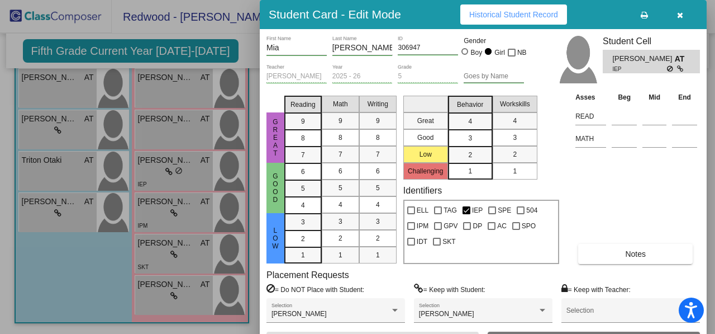
click at [186, 124] on div at bounding box center [357, 167] width 715 height 334
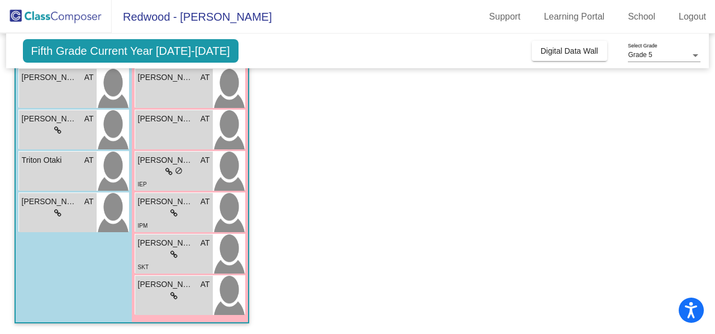
click at [186, 124] on span "Melody Carrion" at bounding box center [166, 119] width 56 height 12
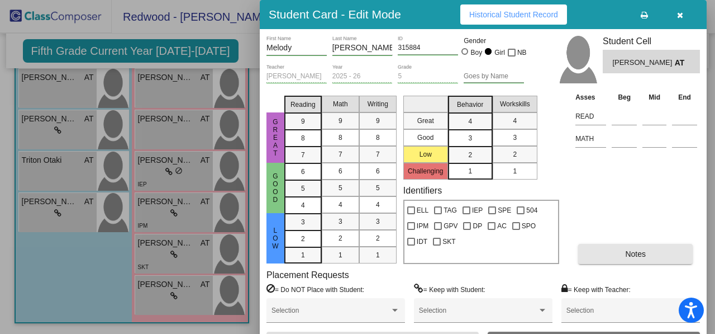
click at [633, 252] on span "Notes" at bounding box center [635, 253] width 21 height 9
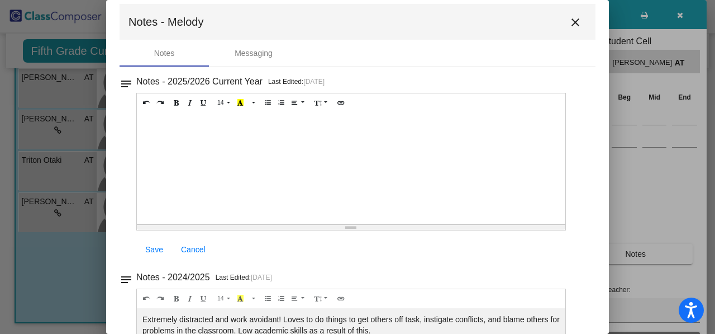
scroll to position [0, 0]
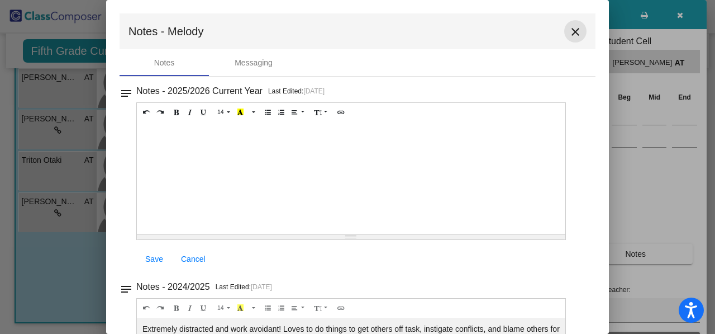
click at [569, 31] on mat-icon "close" at bounding box center [575, 31] width 13 height 13
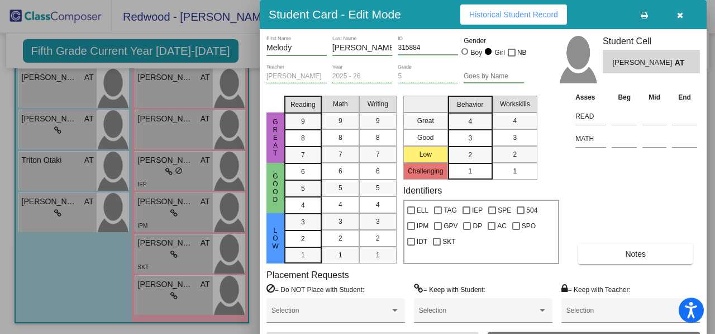
click at [168, 253] on div at bounding box center [357, 167] width 715 height 334
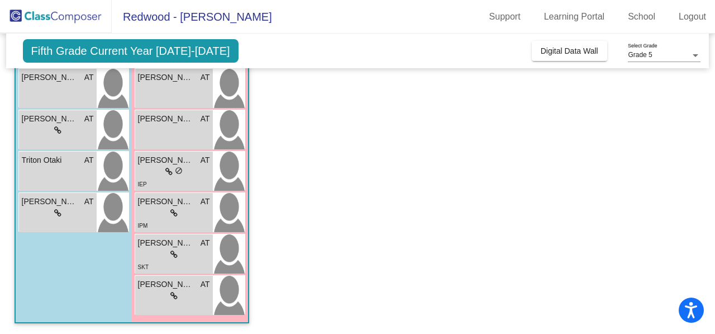
click at [168, 253] on div "lock do_not_disturb_alt" at bounding box center [174, 255] width 72 height 12
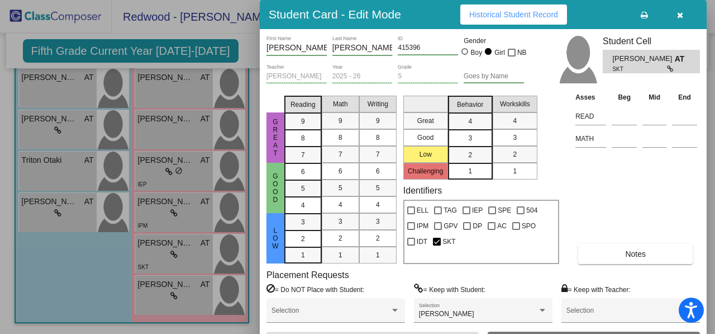
click at [620, 248] on button "Notes" at bounding box center [635, 254] width 115 height 20
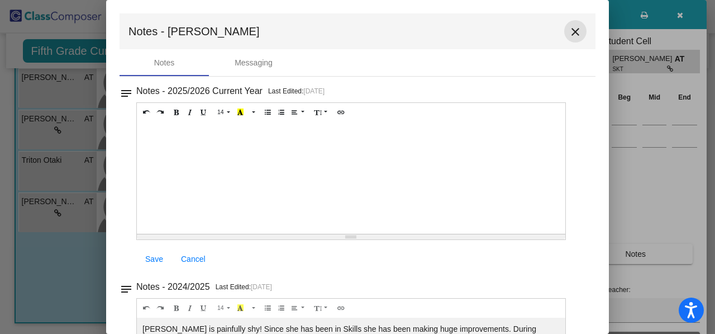
click at [569, 25] on mat-icon "close" at bounding box center [575, 31] width 13 height 13
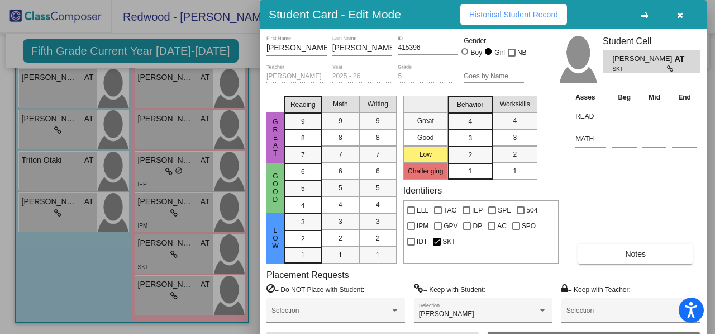
click at [164, 300] on div at bounding box center [357, 167] width 715 height 334
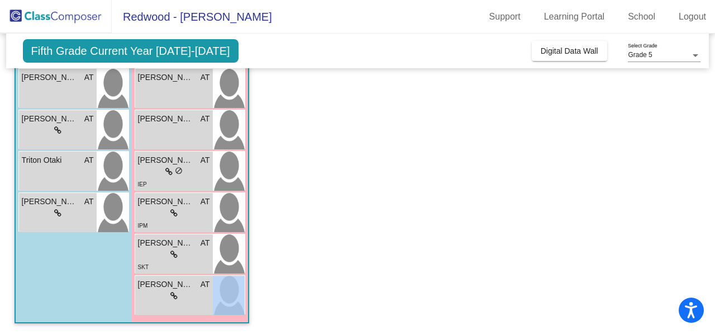
click at [164, 300] on div "lock do_not_disturb_alt" at bounding box center [174, 296] width 72 height 12
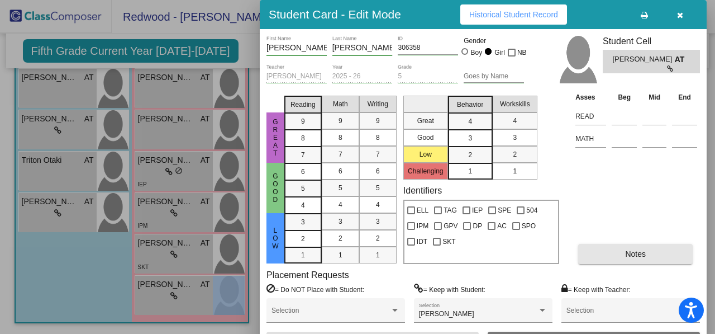
click at [643, 245] on button "Notes" at bounding box center [635, 254] width 115 height 20
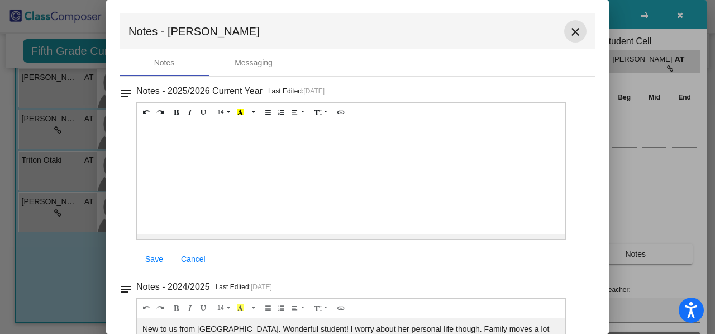
click at [569, 32] on mat-icon "close" at bounding box center [575, 31] width 13 height 13
